Goal: Task Accomplishment & Management: Manage account settings

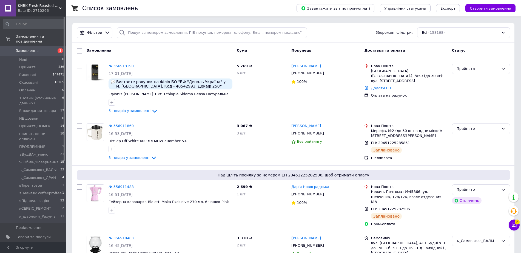
click at [39, 48] on span "Замовлення" at bounding box center [33, 50] width 35 height 5
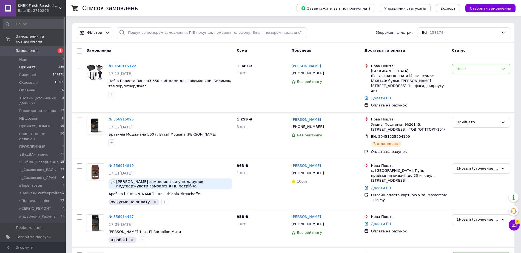
click at [30, 65] on span "Прийняті" at bounding box center [27, 67] width 17 height 5
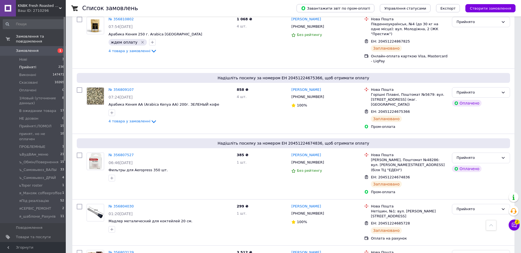
scroll to position [4840, 0]
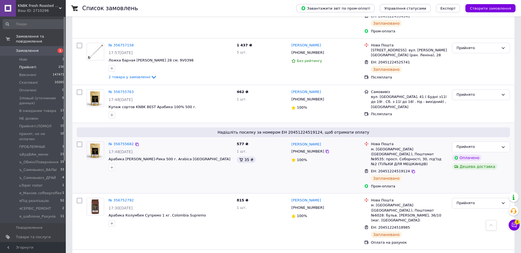
scroll to position [549, 0]
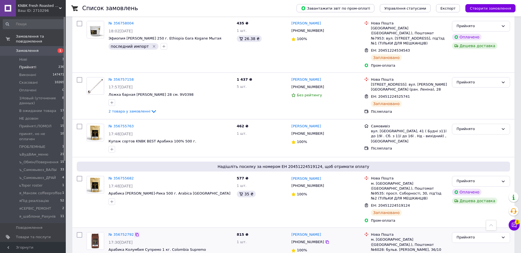
click at [135, 232] on icon at bounding box center [137, 234] width 4 height 4
click at [135, 124] on icon at bounding box center [137, 126] width 4 height 4
click at [78, 232] on input "checkbox" at bounding box center [79, 234] width 5 height 5
checkbox input "true"
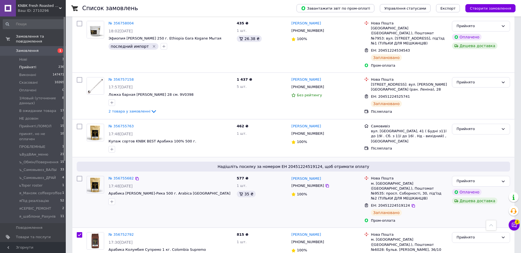
click at [80, 176] on input "checkbox" at bounding box center [79, 178] width 5 height 5
checkbox input "true"
click at [81, 176] on input "checkbox" at bounding box center [79, 178] width 5 height 5
checkbox input "false"
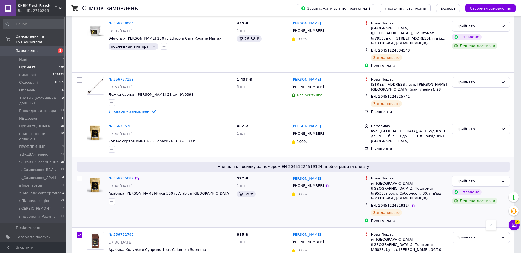
checkbox input "true"
click at [78, 232] on input "checkbox" at bounding box center [79, 234] width 5 height 5
checkbox input "false"
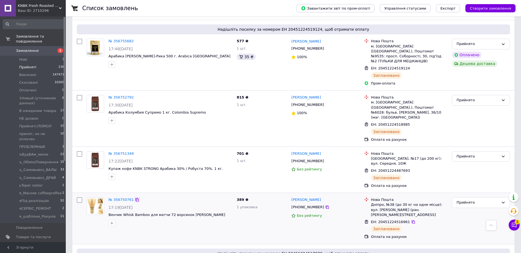
scroll to position [720, 0]
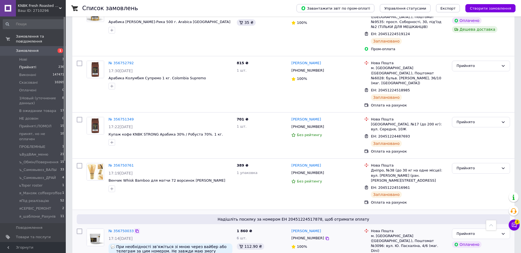
click at [135, 229] on icon at bounding box center [137, 231] width 4 height 4
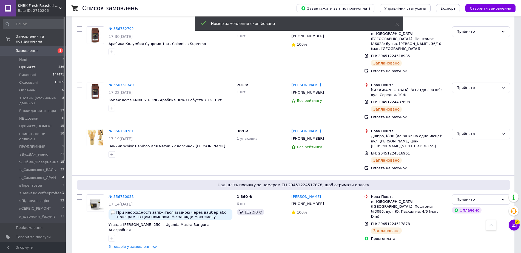
scroll to position [823, 0]
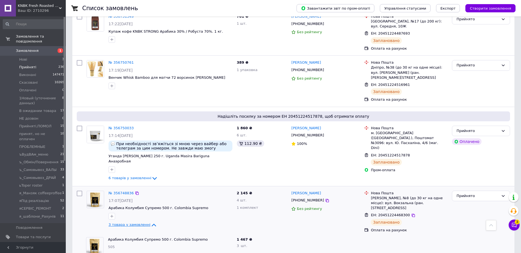
click at [137, 223] on span "3 товара у замовленні" at bounding box center [130, 225] width 42 height 4
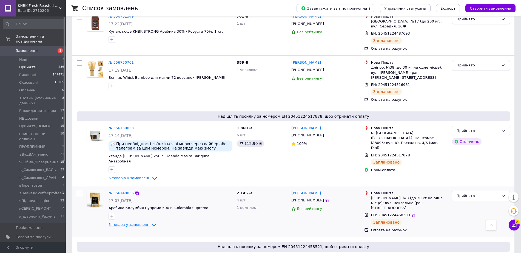
scroll to position [754, 0]
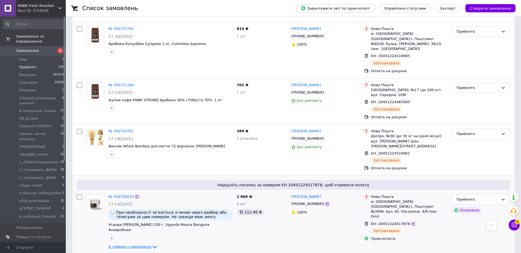
click at [135, 244] on span "6 товарів у замовленні" at bounding box center [130, 246] width 43 height 4
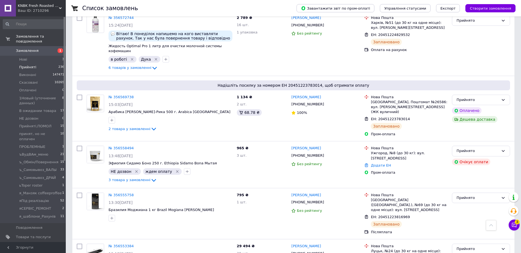
scroll to position [4855, 0]
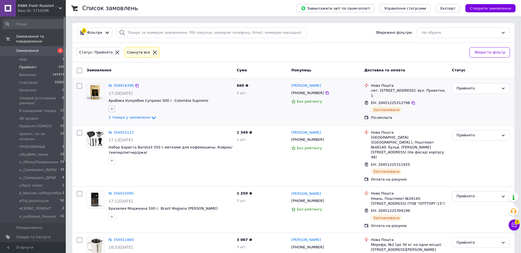
click at [111, 107] on icon "button" at bounding box center [112, 109] width 4 height 4
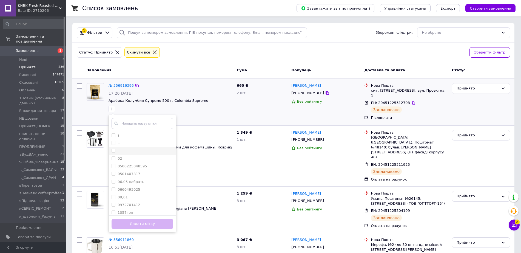
click at [115, 151] on input "+ -" at bounding box center [114, 151] width 4 height 4
checkbox input "true"
click at [150, 223] on button "Додати мітку" at bounding box center [143, 224] width 62 height 11
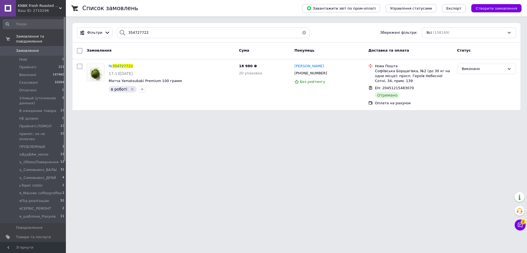
click at [152, 32] on input "354727722" at bounding box center [213, 32] width 193 height 11
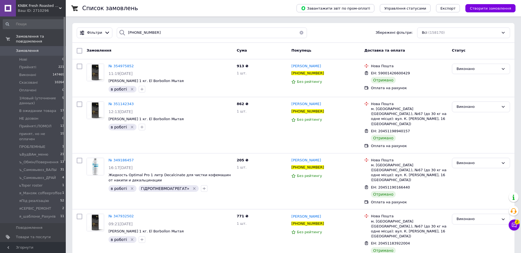
type input "[PHONE_NUMBER]"
click at [82, 50] on input "checkbox" at bounding box center [79, 50] width 5 height 5
checkbox input "true"
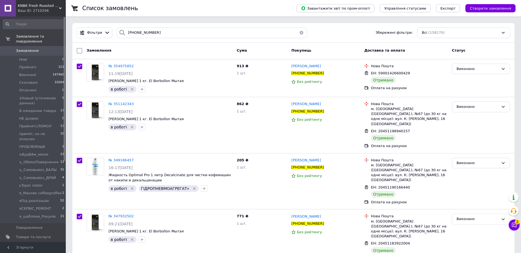
checkbox input "true"
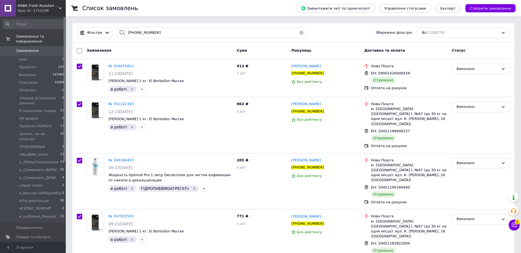
checkbox input "true"
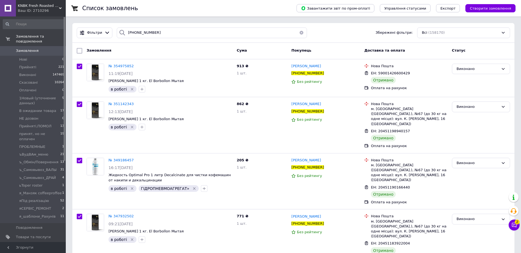
checkbox input "true"
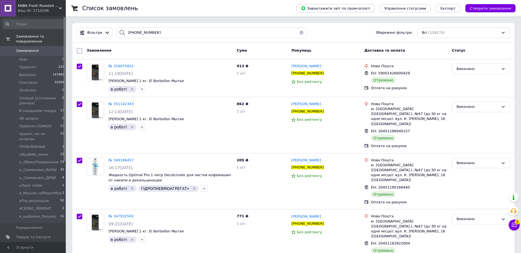
checkbox input "true"
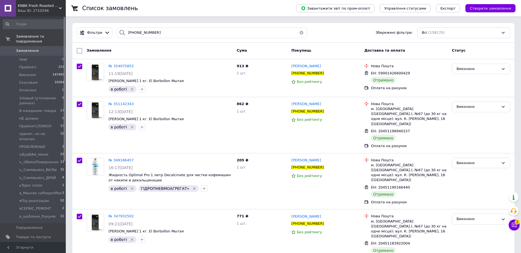
checkbox input "true"
click at [172, 33] on input "[PHONE_NUMBER]" at bounding box center [212, 32] width 190 height 11
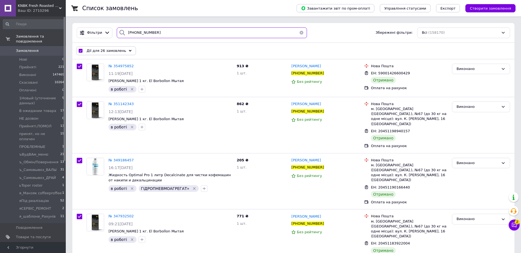
click at [172, 33] on input "[PHONE_NUMBER]" at bounding box center [212, 32] width 190 height 11
paste input "0666156064"
type input "0666156064"
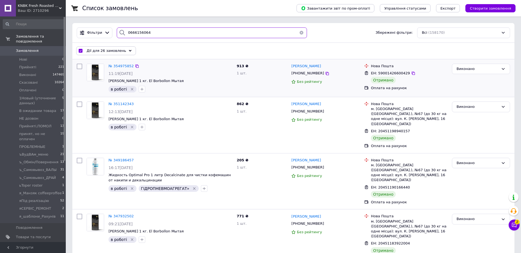
checkbox input "false"
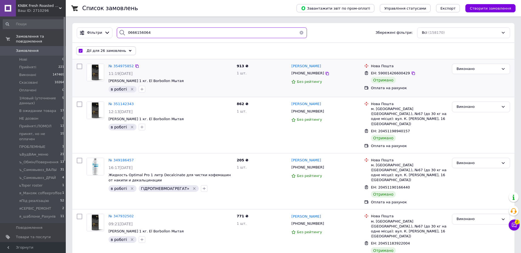
checkbox input "false"
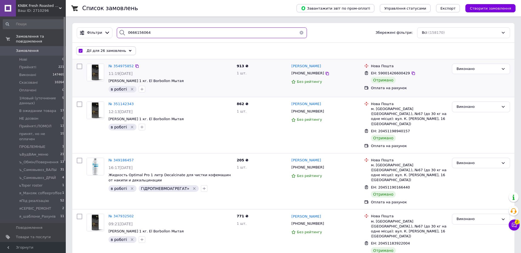
checkbox input "false"
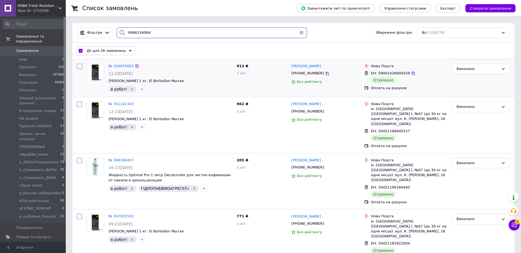
checkbox input "false"
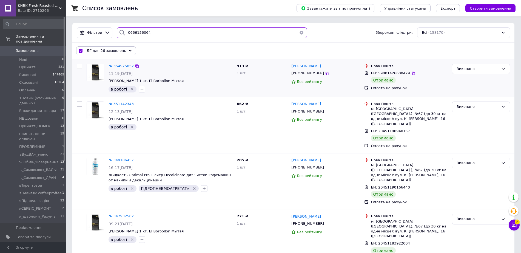
checkbox input "false"
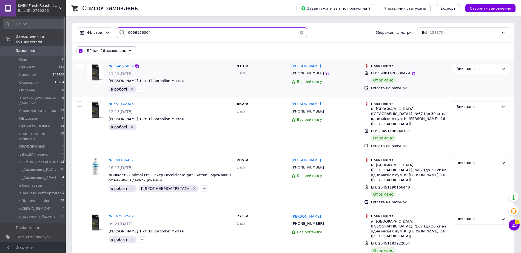
checkbox input "false"
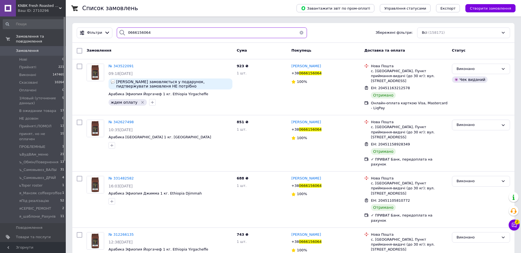
type input "0666156064"
click at [78, 51] on input "checkbox" at bounding box center [79, 50] width 5 height 5
checkbox input "true"
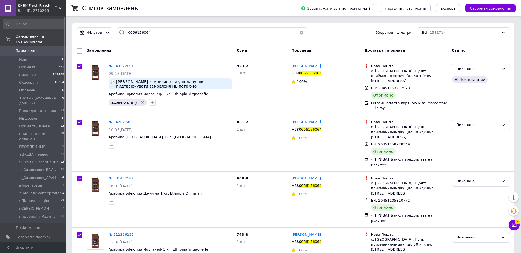
checkbox input "true"
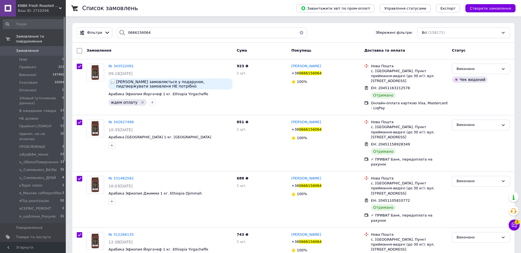
checkbox input "true"
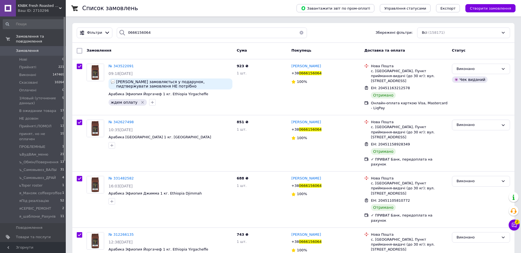
checkbox input "true"
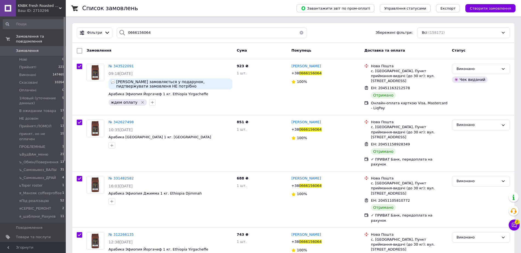
checkbox input "true"
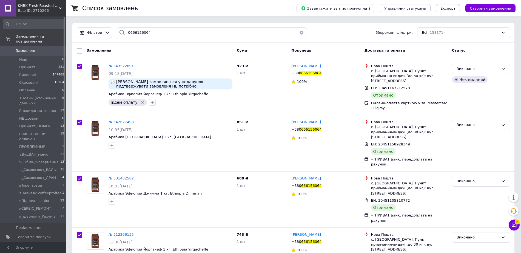
checkbox input "true"
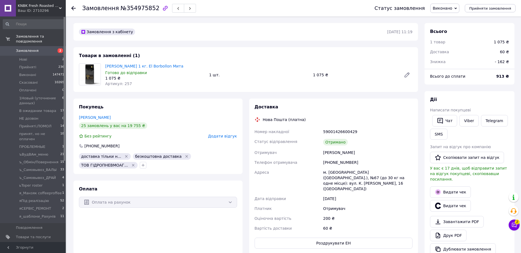
scroll to position [34, 0]
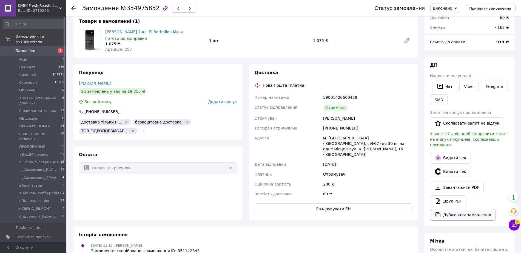
click at [447, 209] on button "Дублювати замовлення" at bounding box center [463, 215] width 66 height 12
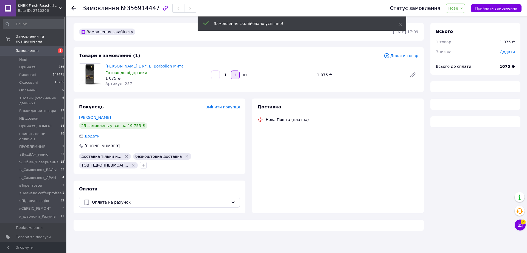
click at [237, 74] on button "button" at bounding box center [235, 74] width 9 height 9
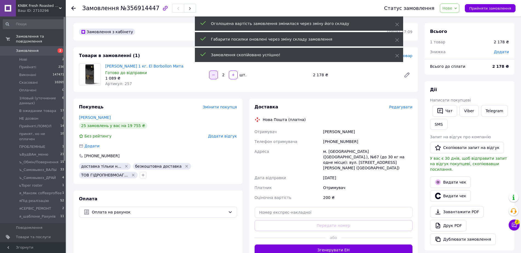
click at [212, 73] on icon "button" at bounding box center [214, 75] width 4 height 4
type input "1"
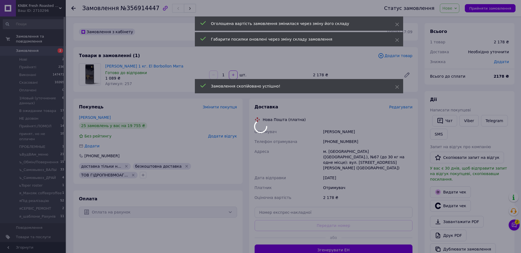
click at [454, 10] on div at bounding box center [260, 126] width 521 height 253
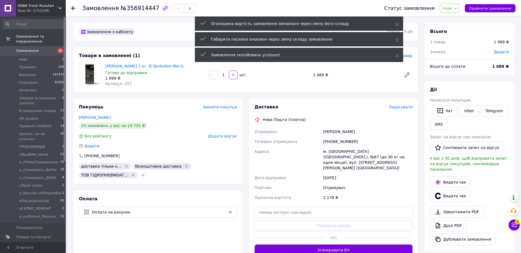
click at [453, 9] on span "Нове" at bounding box center [448, 8] width 10 height 4
click at [478, 48] on li "1Новый (уточнение данных)" at bounding box center [469, 52] width 59 height 8
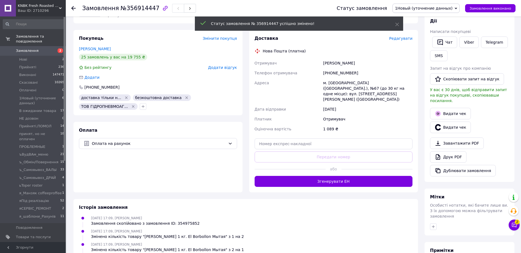
scroll to position [103, 0]
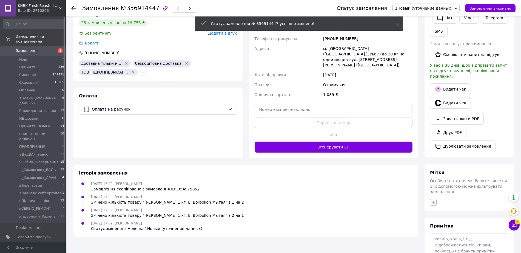
click at [435, 200] on icon "button" at bounding box center [433, 201] width 3 height 3
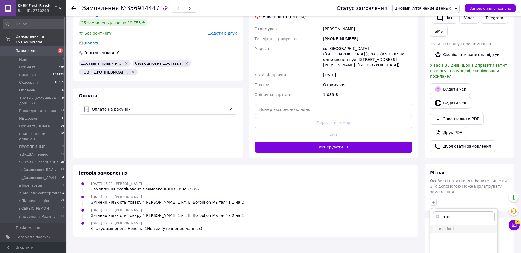
type input "в ро"
click at [454, 225] on li "в роботі" at bounding box center [464, 229] width 67 height 8
checkbox input "true"
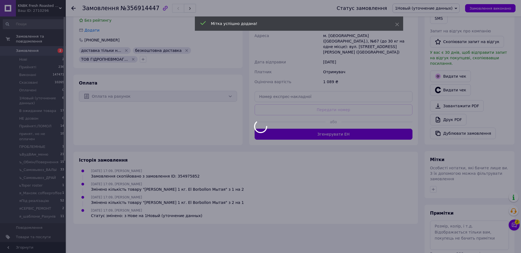
scroll to position [0, 0]
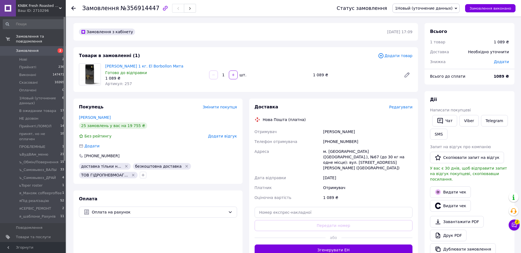
click at [508, 60] on span "Додати" at bounding box center [501, 62] width 15 height 4
click at [461, 75] on input "text" at bounding box center [464, 78] width 32 height 11
type input "131"
click at [486, 91] on button "Зберегти" at bounding box center [490, 93] width 27 height 11
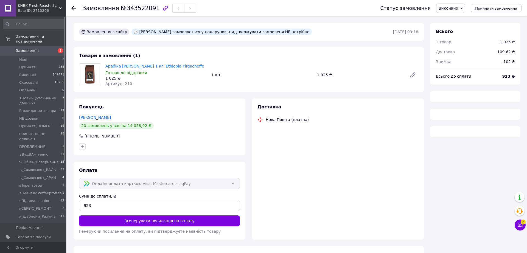
type input "[URL][DOMAIN_NAME]"
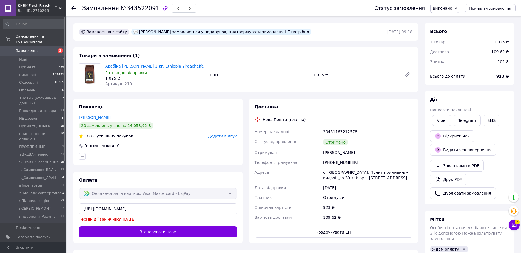
scroll to position [34, 0]
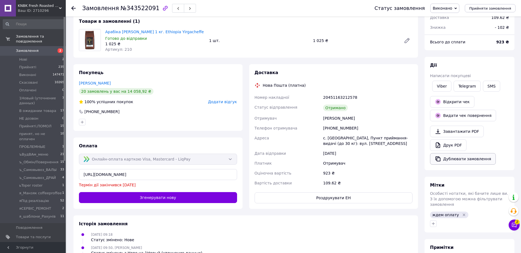
click at [449, 153] on button "Дублювати замовлення" at bounding box center [463, 159] width 66 height 12
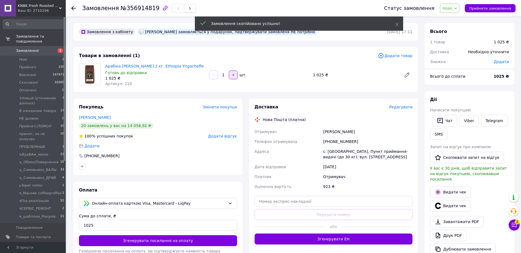
click at [232, 70] on button "button" at bounding box center [233, 74] width 9 height 9
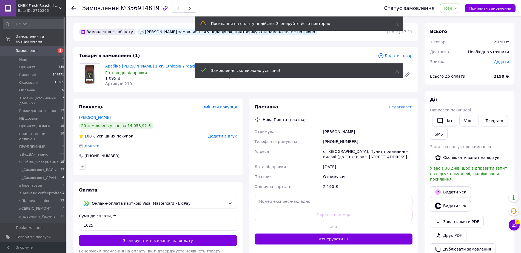
click at [214, 74] on button "button" at bounding box center [213, 74] width 9 height 9
type input "1"
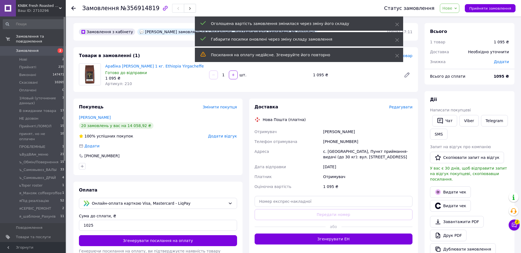
click at [312, 94] on div "Замовлення з кабінету Кава замовляється у подарунок, пидтвержувати замовленя НЕ…" at bounding box center [245, 208] width 351 height 370
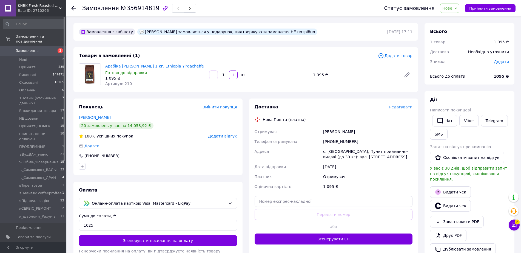
click at [505, 56] on div "Додати" at bounding box center [502, 62] width 22 height 12
click at [505, 60] on span "Додати" at bounding box center [501, 62] width 15 height 4
click at [465, 82] on div "₴" at bounding box center [476, 77] width 57 height 15
click at [464, 80] on input "text" at bounding box center [464, 78] width 32 height 11
type input "132"
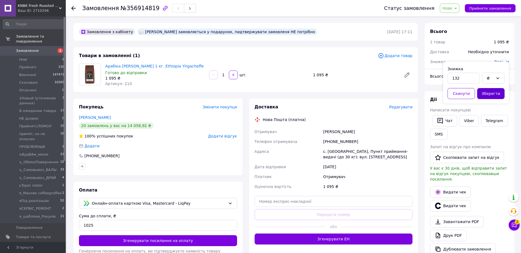
click at [497, 92] on button "Зберегти" at bounding box center [490, 93] width 27 height 11
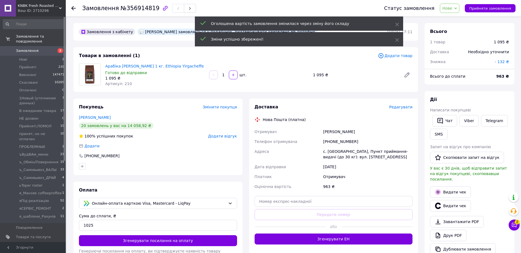
click at [267, 87] on div "Товари в замовленні (1) Додати товар Арабіка Ефіопія Йоргачеф 1 кг. Ethiopia Yi…" at bounding box center [246, 69] width 345 height 45
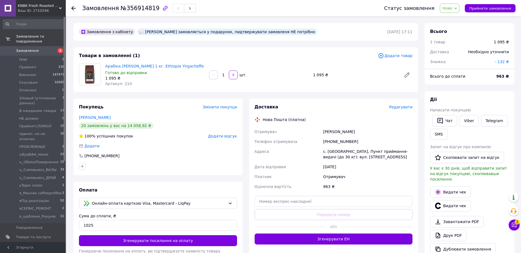
click at [105, 213] on div "Сума до сплати, ₴" at bounding box center [158, 215] width 158 height 5
click at [104, 220] on input "1025" at bounding box center [158, 225] width 158 height 11
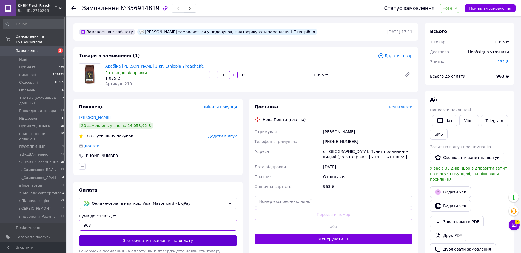
type input "963"
click at [166, 235] on button "Згенерувати посилання на оплату" at bounding box center [158, 240] width 158 height 11
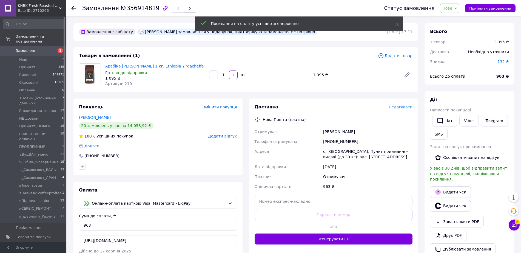
scroll to position [69, 0]
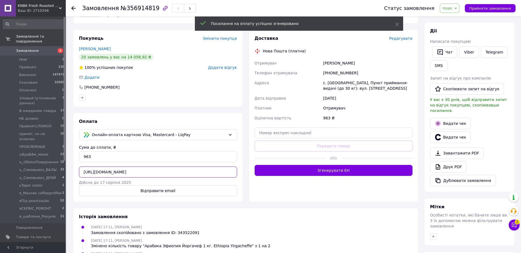
click at [163, 166] on input "https://www.liqpay.ua/apipay/invoice/invoice_1755007910956055_57230339_TSbzcjOB…" at bounding box center [158, 171] width 158 height 11
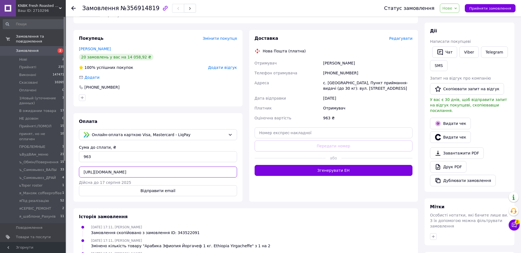
scroll to position [0, 0]
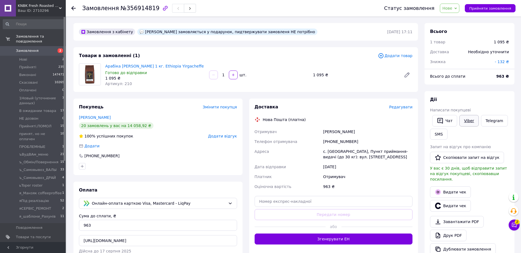
click at [465, 115] on link "Viber" at bounding box center [469, 121] width 19 height 12
click at [453, 9] on span "Нове" at bounding box center [448, 8] width 10 height 4
click at [466, 48] on li "1Новый (уточнение данных)" at bounding box center [469, 52] width 59 height 8
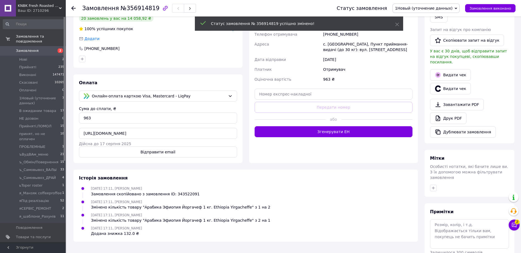
click at [434, 183] on div at bounding box center [469, 187] width 81 height 9
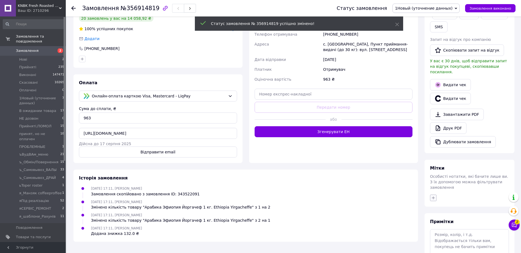
scroll to position [116, 0]
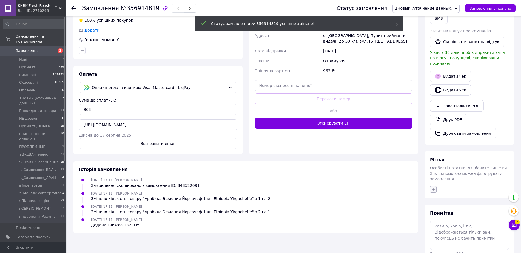
click at [436, 186] on button "button" at bounding box center [433, 189] width 7 height 7
click at [455, 198] on input "text" at bounding box center [464, 203] width 62 height 11
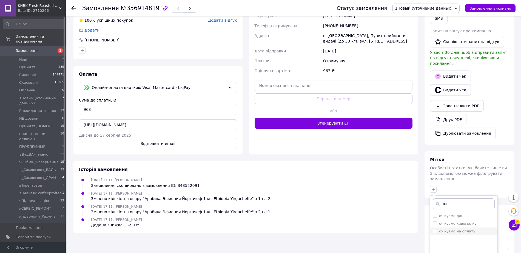
type input "очі"
click at [463, 229] on label "очікуємо на оплату" at bounding box center [457, 231] width 36 height 4
checkbox input "true"
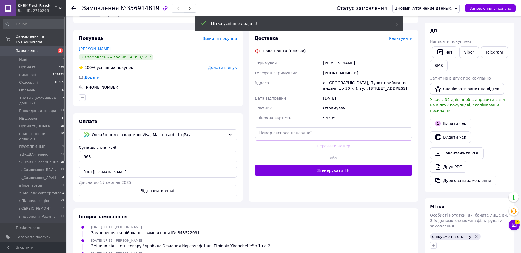
scroll to position [0, 0]
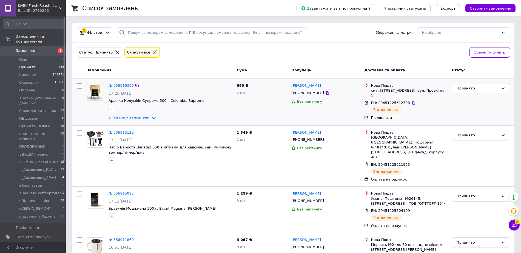
click at [112, 108] on icon "button" at bounding box center [112, 108] width 3 height 3
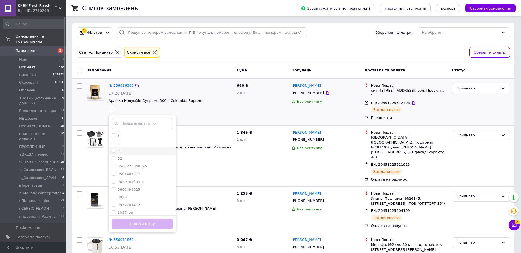
click at [114, 150] on input "+ -" at bounding box center [114, 151] width 4 height 4
checkbox input "true"
click at [150, 224] on button "Додати мітку" at bounding box center [143, 224] width 62 height 11
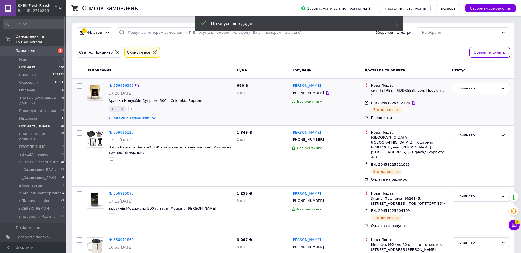
click at [44, 124] on span "Прийняті,ПОМОЛ" at bounding box center [35, 126] width 32 height 5
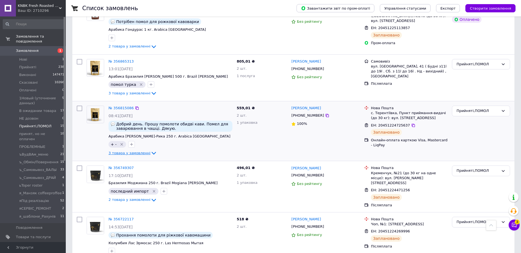
scroll to position [171, 0]
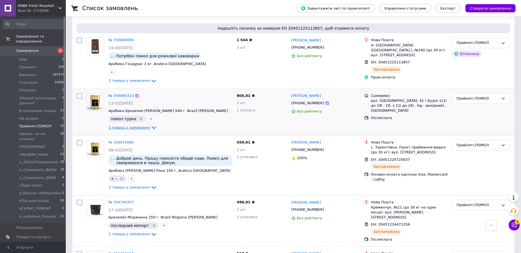
click at [140, 125] on span "3 товара у замовленні" at bounding box center [130, 127] width 42 height 4
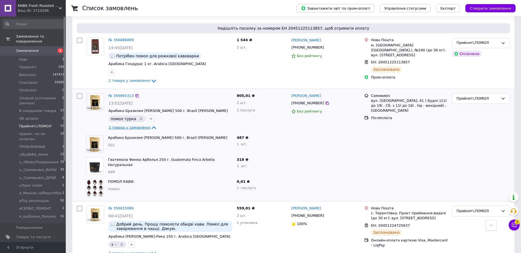
click at [140, 125] on span "3 товара у замовленні" at bounding box center [130, 127] width 42 height 4
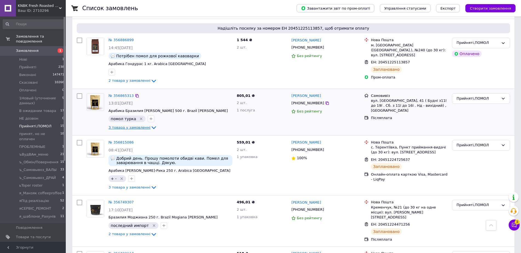
click at [140, 125] on span "3 товара у замовленні" at bounding box center [130, 127] width 42 height 4
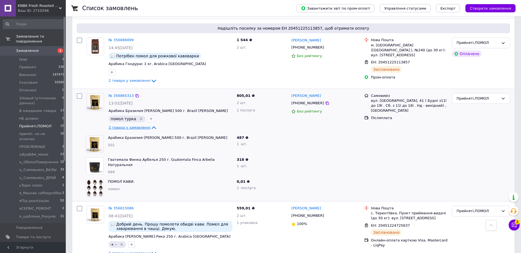
click at [140, 125] on span "3 товара у замовленні" at bounding box center [130, 127] width 42 height 4
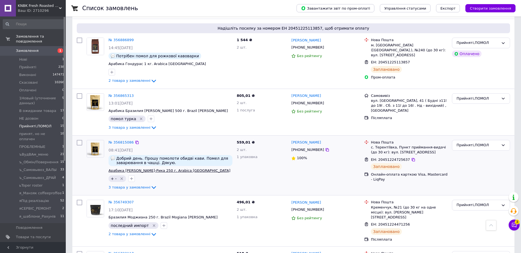
scroll to position [137, 0]
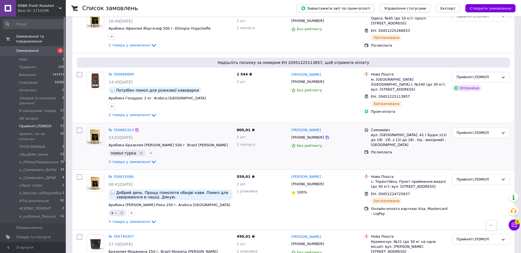
click at [134, 159] on div "3 товара у замовленні" at bounding box center [171, 162] width 124 height 7
click at [136, 160] on span "3 товара у замовленні" at bounding box center [130, 162] width 42 height 4
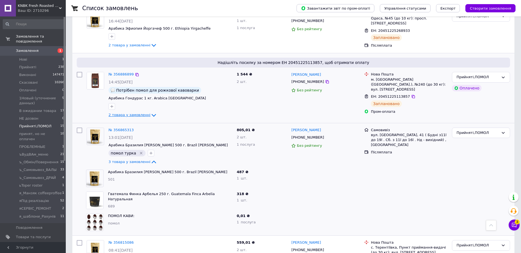
click at [129, 113] on span "2 товара у замовленні" at bounding box center [130, 115] width 42 height 4
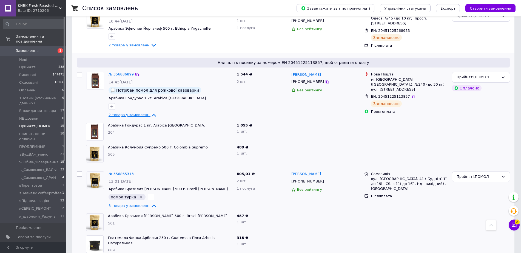
click at [131, 113] on span "2 товара у замовленні" at bounding box center [130, 115] width 42 height 4
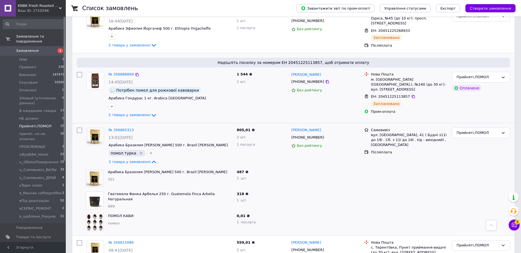
scroll to position [103, 0]
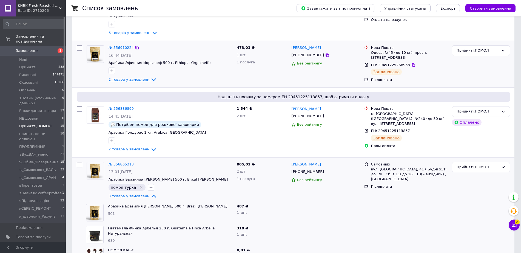
click at [131, 77] on span "2 товара у замовленні" at bounding box center [130, 79] width 42 height 4
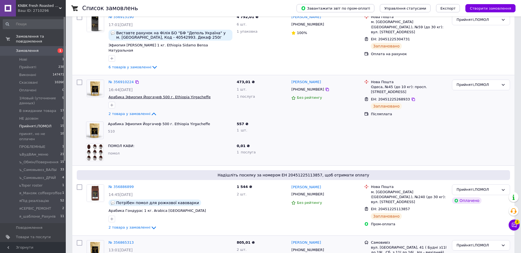
scroll to position [34, 0]
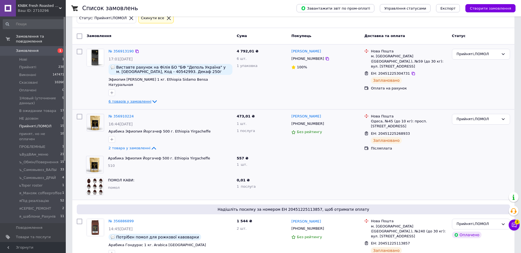
click at [125, 99] on span "6 товарів у замовленні" at bounding box center [130, 101] width 43 height 4
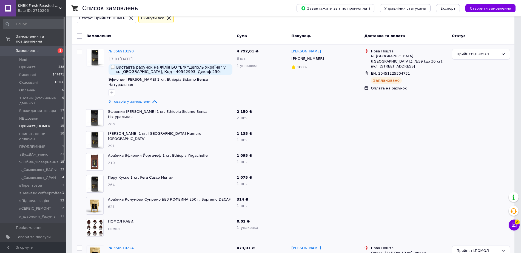
drag, startPoint x: 116, startPoint y: 51, endPoint x: 276, endPoint y: 107, distance: 169.3
click at [276, 107] on div "2 150 ₴ 2   шт." at bounding box center [262, 118] width 55 height 22
click at [31, 48] on span "Замовлення" at bounding box center [27, 50] width 23 height 5
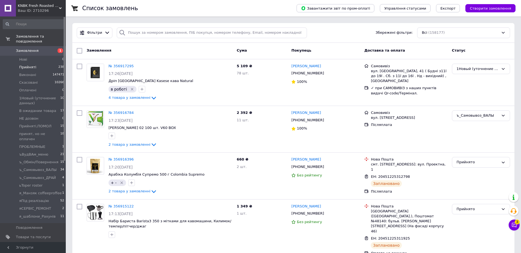
click at [20, 65] on span "Прийняті" at bounding box center [27, 67] width 17 height 5
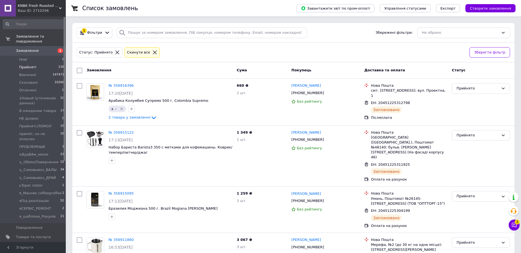
click at [80, 70] on input "checkbox" at bounding box center [79, 70] width 5 height 5
checkbox input "true"
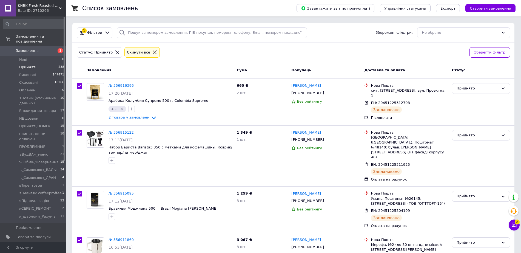
checkbox input "true"
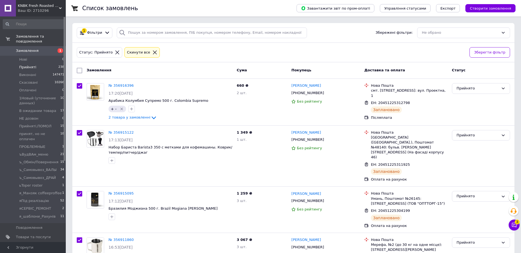
checkbox input "true"
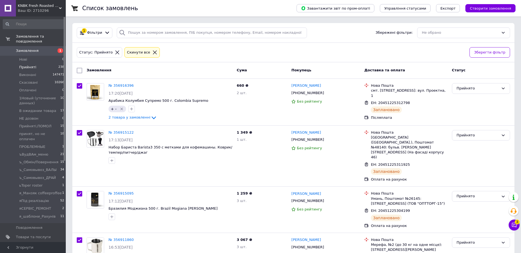
checkbox input "true"
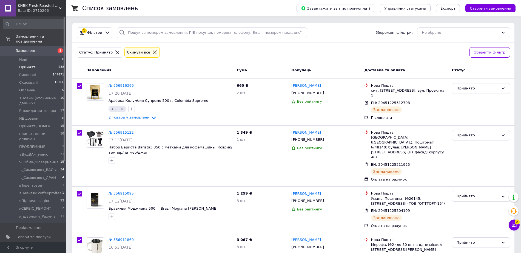
checkbox input "true"
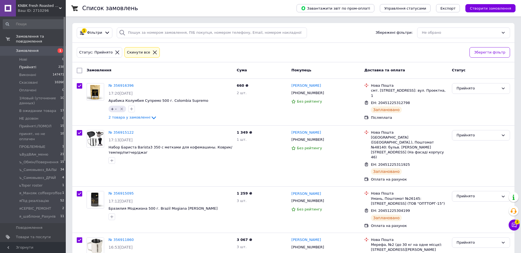
checkbox input "true"
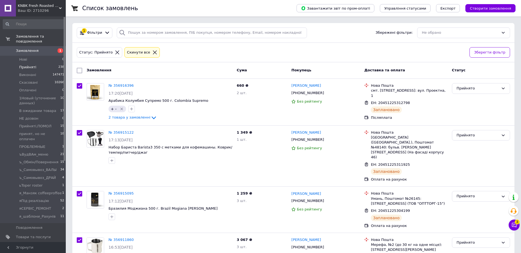
checkbox input "true"
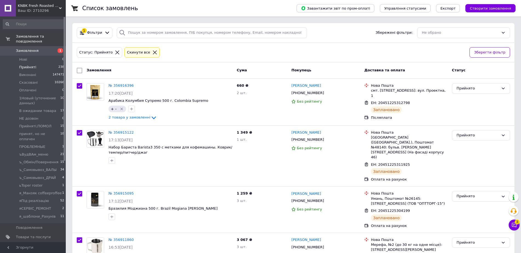
checkbox input "true"
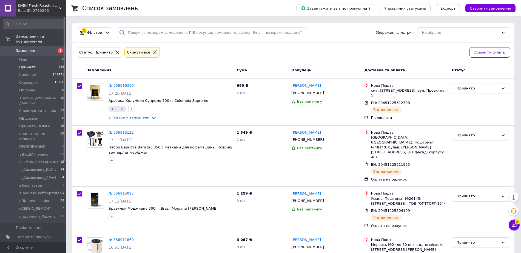
checkbox input "true"
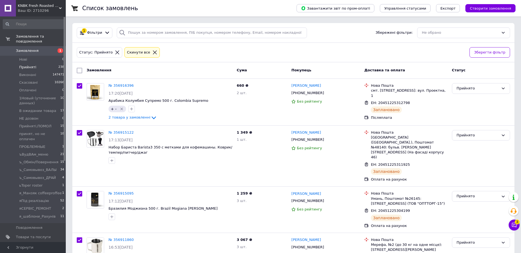
checkbox input "true"
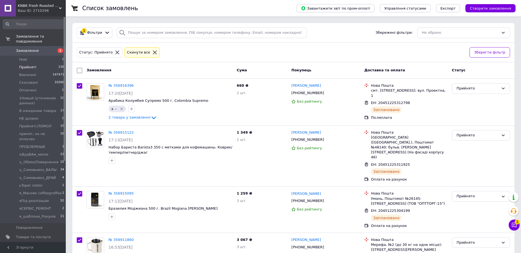
checkbox input "true"
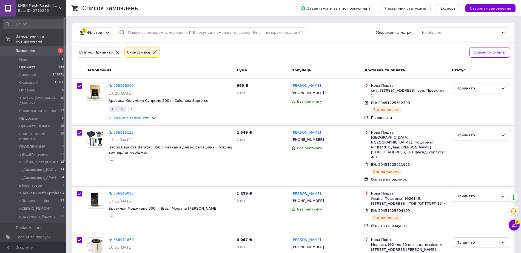
checkbox input "true"
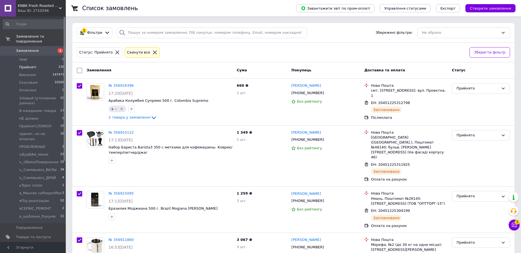
checkbox input "true"
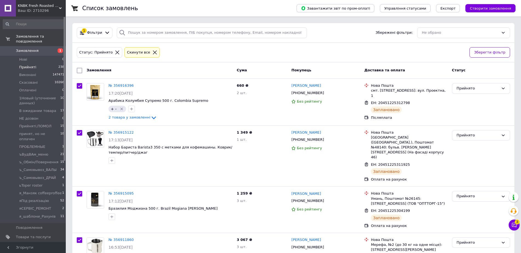
checkbox input "true"
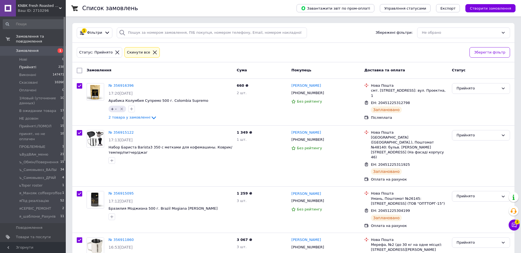
checkbox input "true"
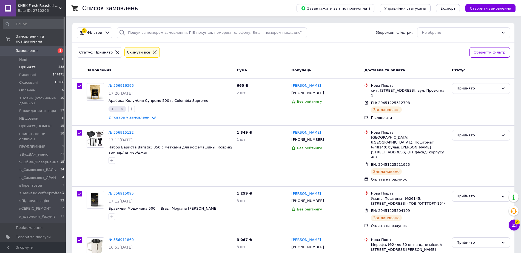
checkbox input "true"
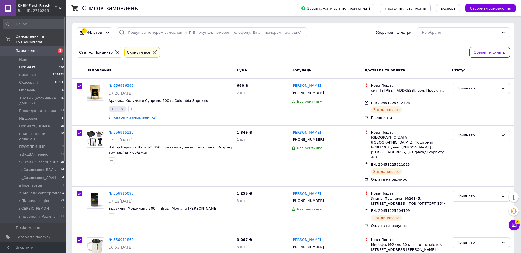
checkbox input "true"
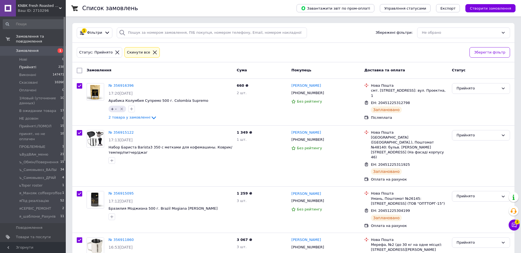
checkbox input "true"
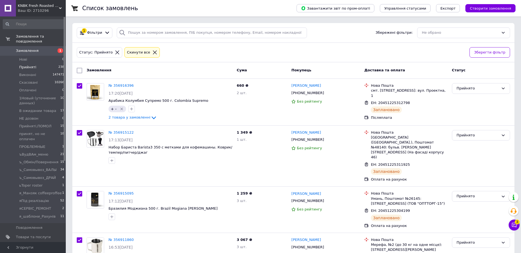
checkbox input "true"
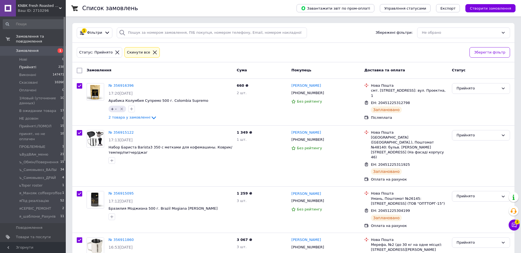
checkbox input "true"
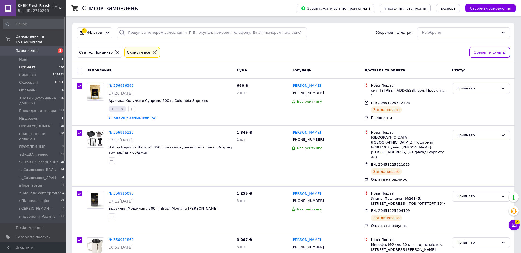
checkbox input "true"
click at [454, 6] on span "Експорт" at bounding box center [448, 8] width 15 height 4
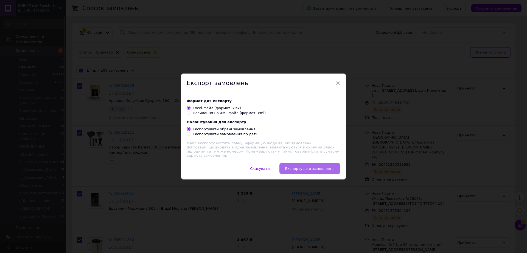
click at [324, 167] on span "Експортувати замовлення" at bounding box center [309, 168] width 49 height 4
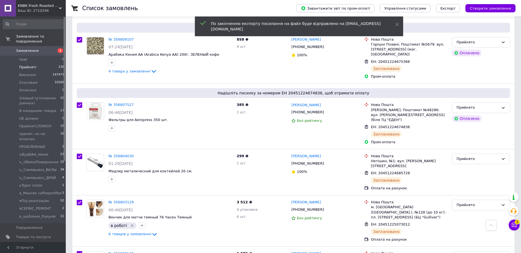
scroll to position [4845, 0]
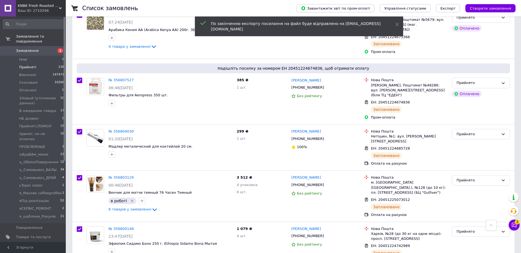
checkbox input "false"
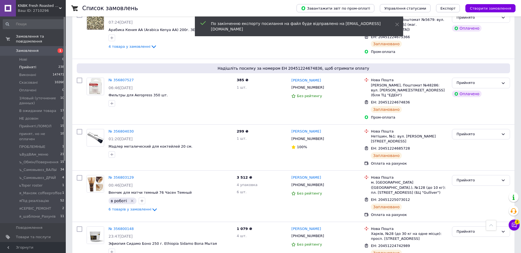
checkbox input "false"
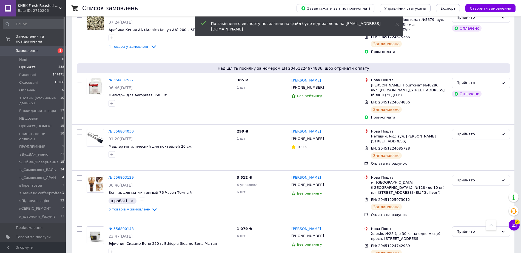
checkbox input "false"
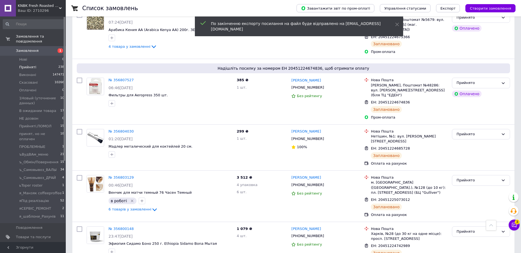
checkbox input "false"
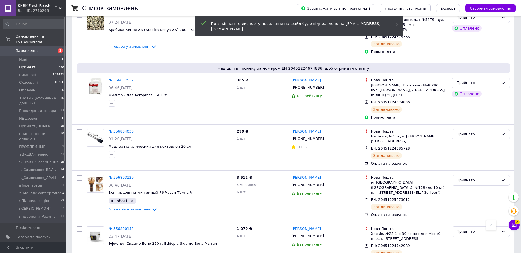
checkbox input "false"
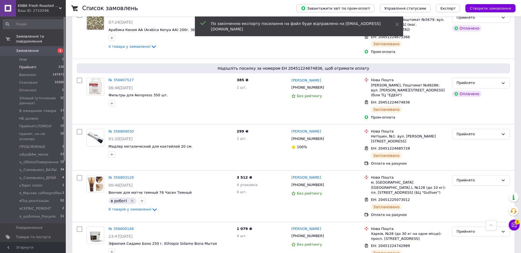
checkbox input "false"
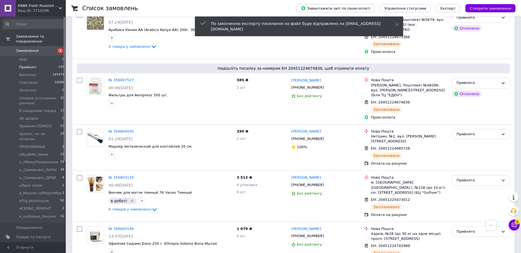
checkbox input "false"
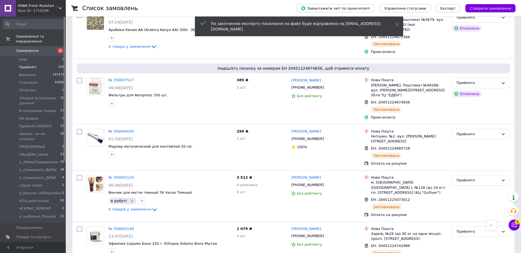
checkbox input "false"
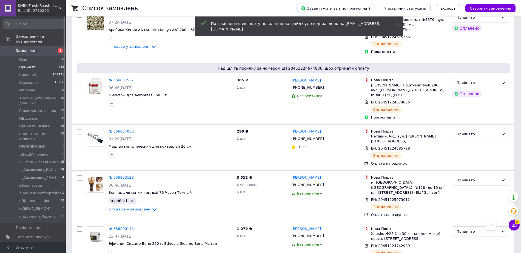
checkbox input "false"
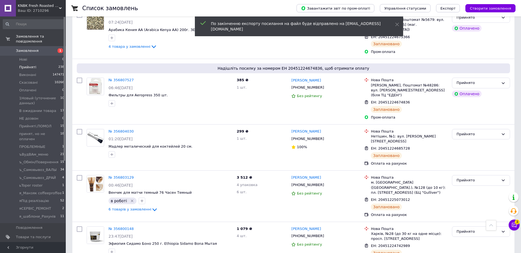
checkbox input "false"
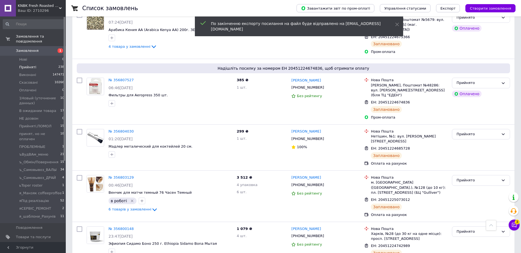
checkbox input "false"
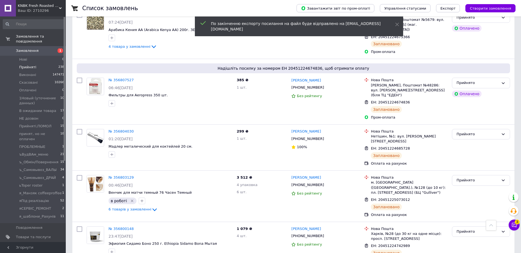
checkbox input "false"
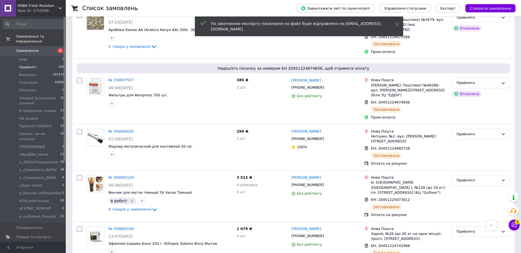
checkbox input "false"
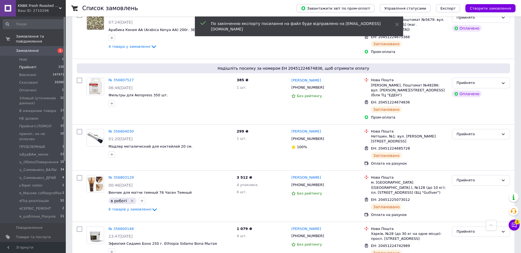
checkbox input "false"
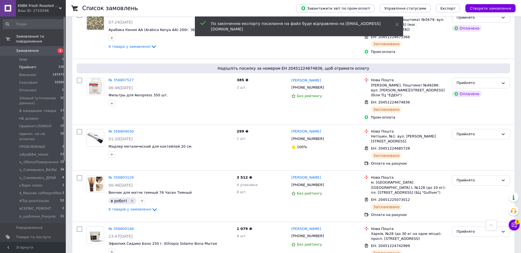
checkbox input "false"
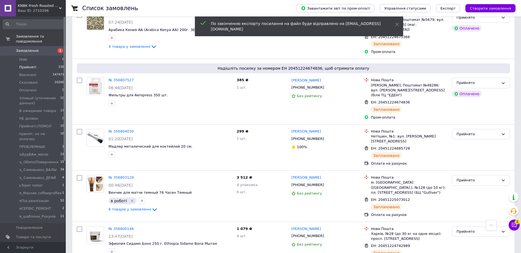
checkbox input "false"
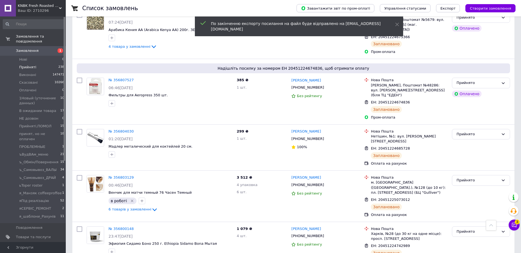
checkbox input "false"
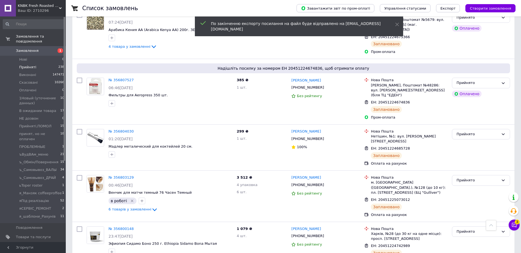
checkbox input "false"
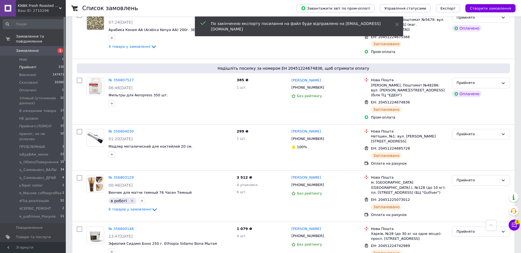
checkbox input "false"
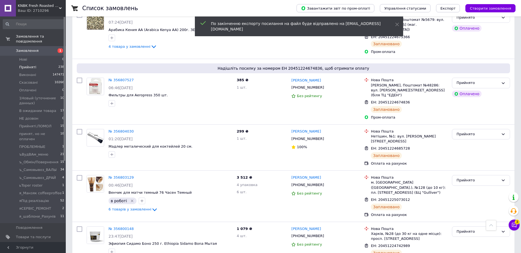
checkbox input "false"
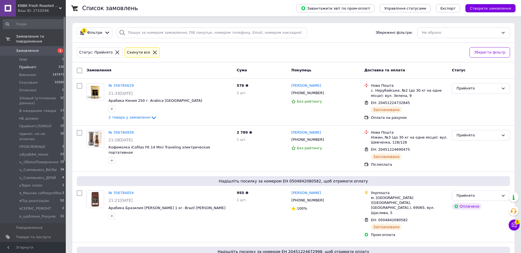
click at [82, 75] on div at bounding box center [80, 71] width 10 height 10
click at [78, 68] on input "checkbox" at bounding box center [79, 70] width 5 height 5
click at [453, 7] on span "Експорт" at bounding box center [448, 8] width 15 height 4
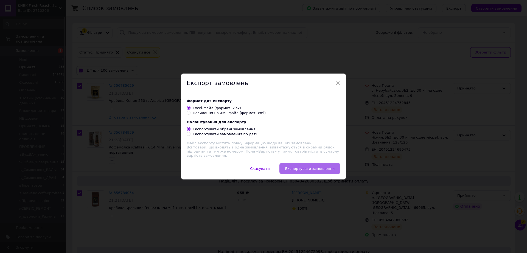
click at [320, 168] on span "Експортувати замовлення" at bounding box center [309, 168] width 49 height 4
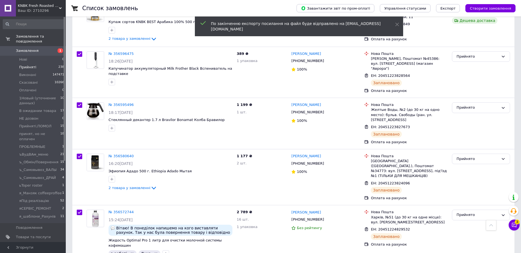
scroll to position [4860, 0]
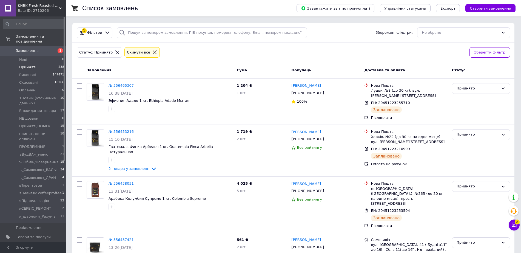
click at [81, 71] on input "checkbox" at bounding box center [79, 70] width 5 height 5
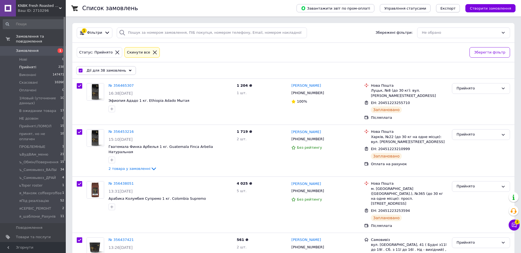
click at [450, 8] on span "Експорт" at bounding box center [448, 8] width 15 height 4
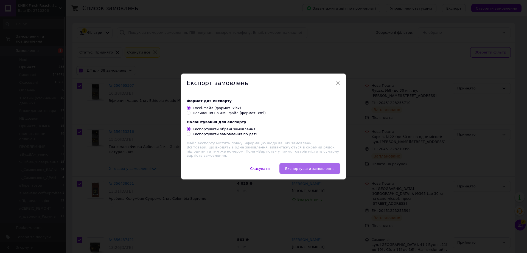
click at [328, 168] on span "Експортувати замовлення" at bounding box center [309, 168] width 49 height 4
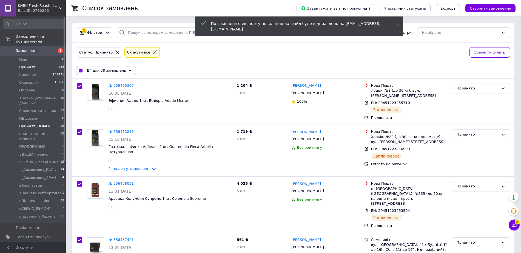
click at [26, 124] on span "Прийняті,ПОМОЛ" at bounding box center [35, 126] width 32 height 5
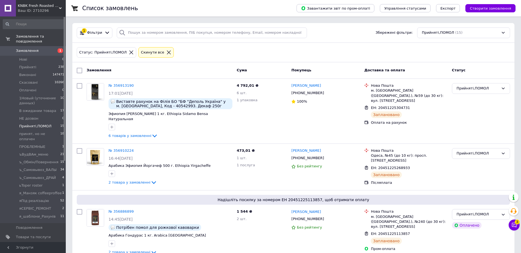
click at [80, 70] on input "checkbox" at bounding box center [79, 70] width 5 height 5
click at [450, 9] on span "Експорт" at bounding box center [448, 8] width 15 height 4
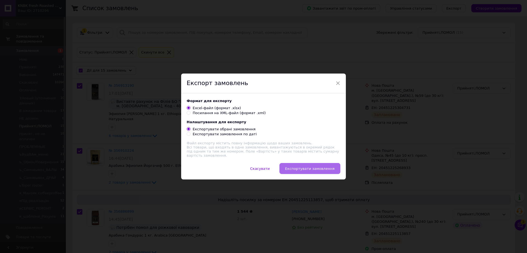
click at [317, 170] on span "Експортувати замовлення" at bounding box center [309, 168] width 49 height 4
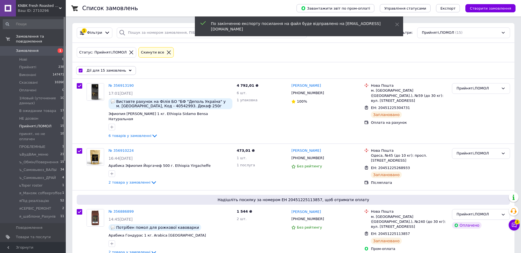
click at [29, 48] on span "Замовлення" at bounding box center [27, 50] width 23 height 5
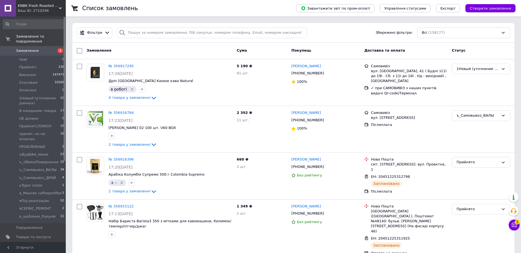
click at [36, 48] on span "Замовлення" at bounding box center [33, 50] width 35 height 5
click at [27, 48] on span "Замовлення" at bounding box center [27, 50] width 23 height 5
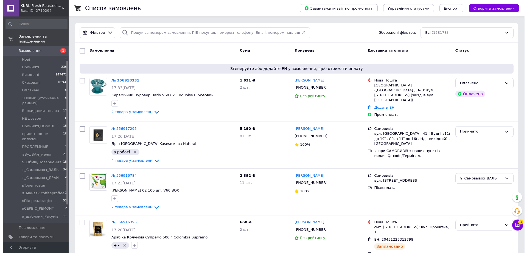
scroll to position [103, 0]
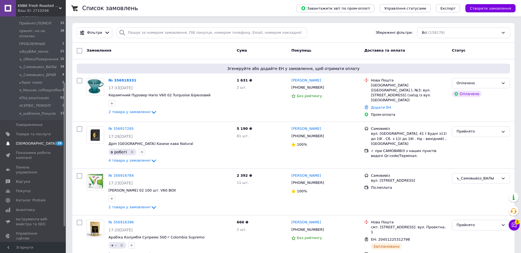
click at [29, 141] on span "[DEMOGRAPHIC_DATA]" at bounding box center [36, 143] width 41 height 5
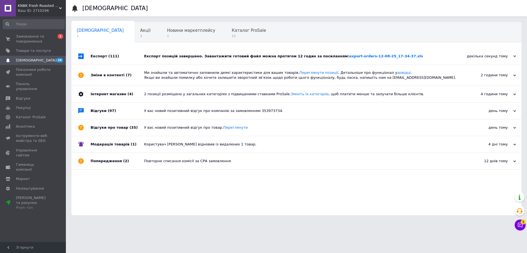
click at [490, 54] on div "декілька секунд тому" at bounding box center [488, 56] width 55 height 5
